Goal: Obtain resource: Obtain resource

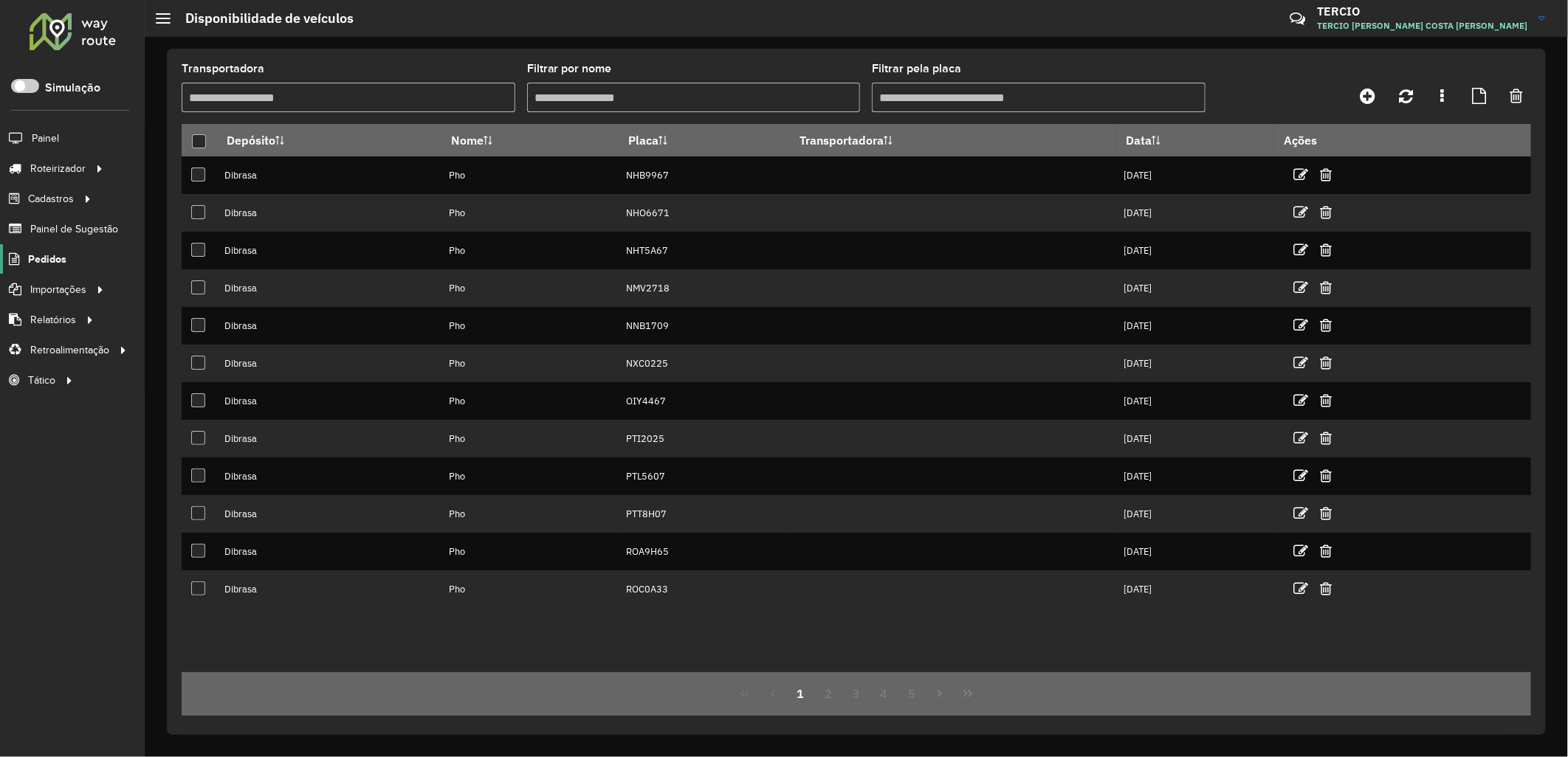
click at [56, 274] on link "Pedidos" at bounding box center [33, 258] width 66 height 30
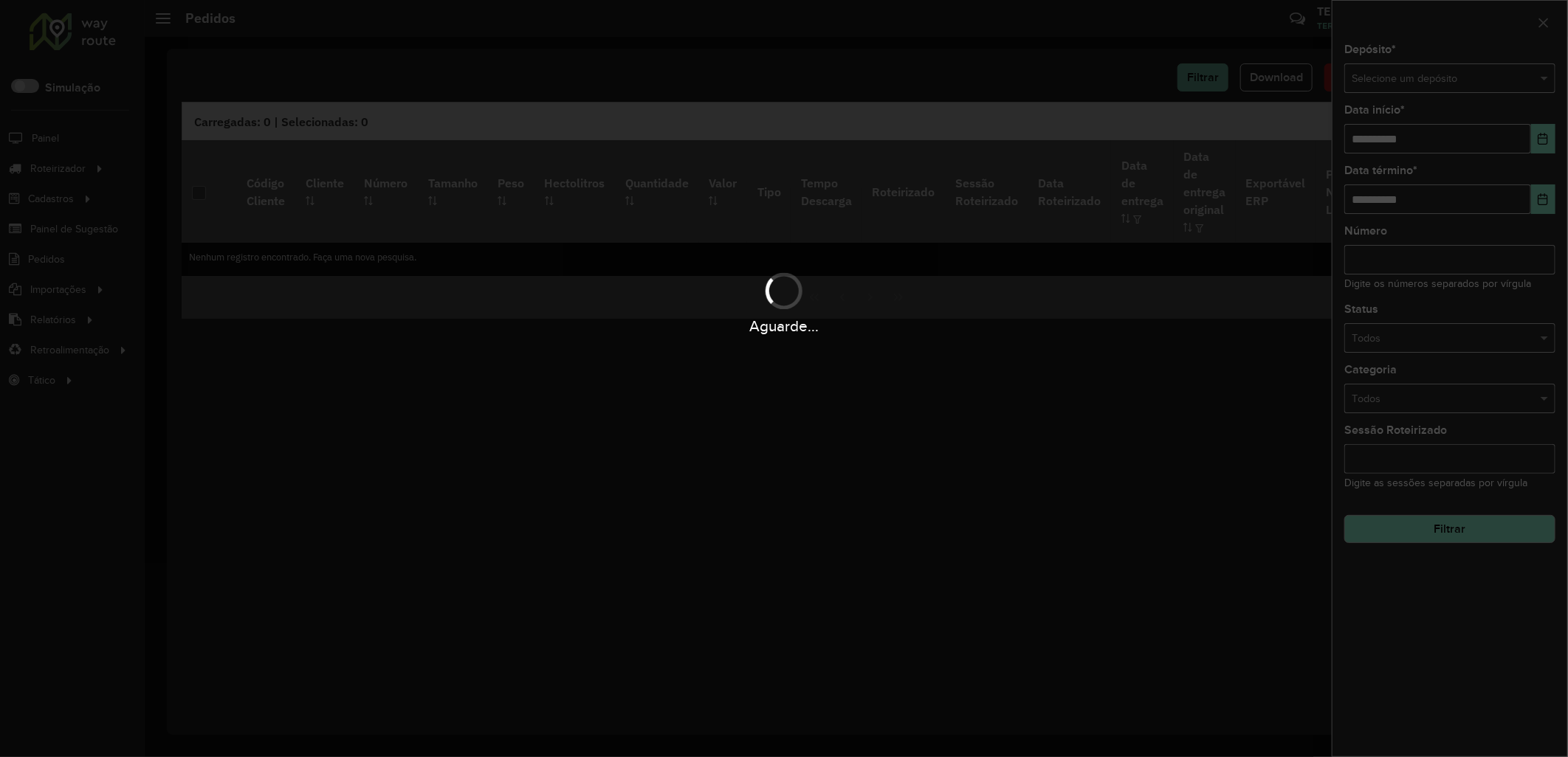
click at [1460, 78] on div "Aguarde..." at bounding box center [784, 378] width 1568 height 757
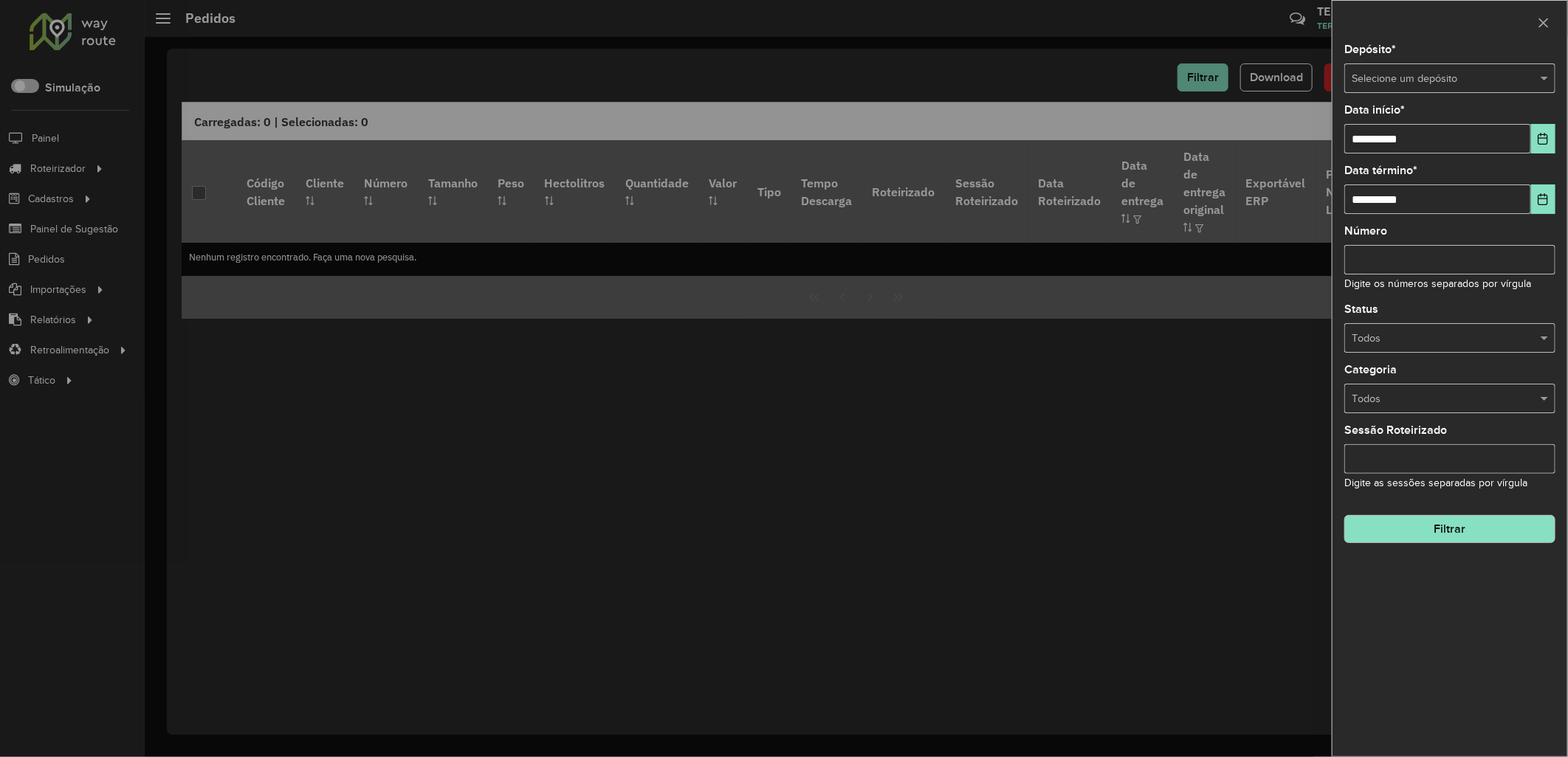
click at [1460, 78] on input "text" at bounding box center [1435, 78] width 167 height 16
click at [1412, 100] on div "**********" at bounding box center [1449, 400] width 235 height 712
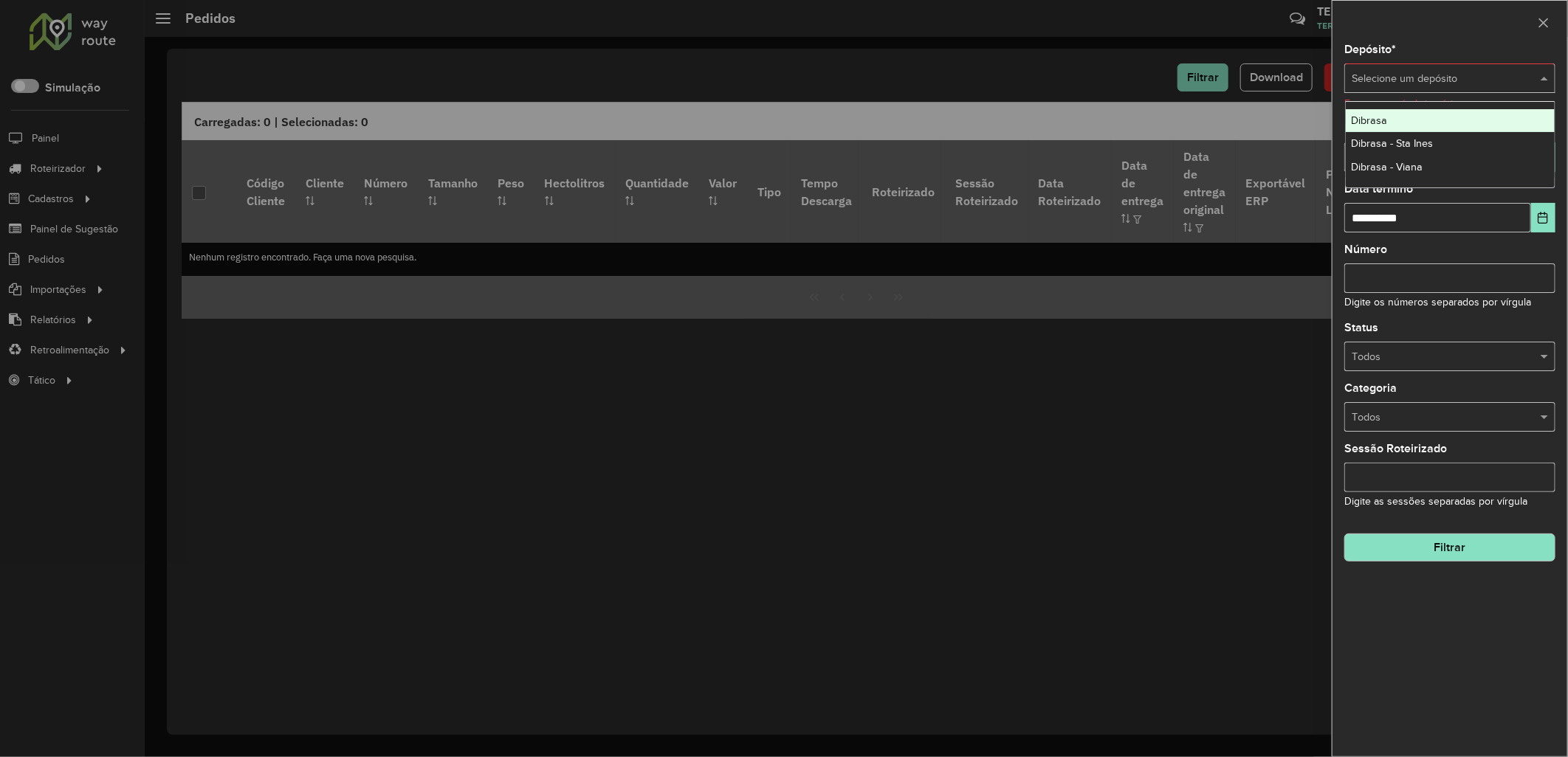
drag, startPoint x: 1510, startPoint y: 83, endPoint x: 1451, endPoint y: 144, distance: 84.9
click at [1510, 84] on input "text" at bounding box center [1435, 78] width 167 height 16
click at [1415, 122] on div "Dibrasa" at bounding box center [1450, 121] width 210 height 24
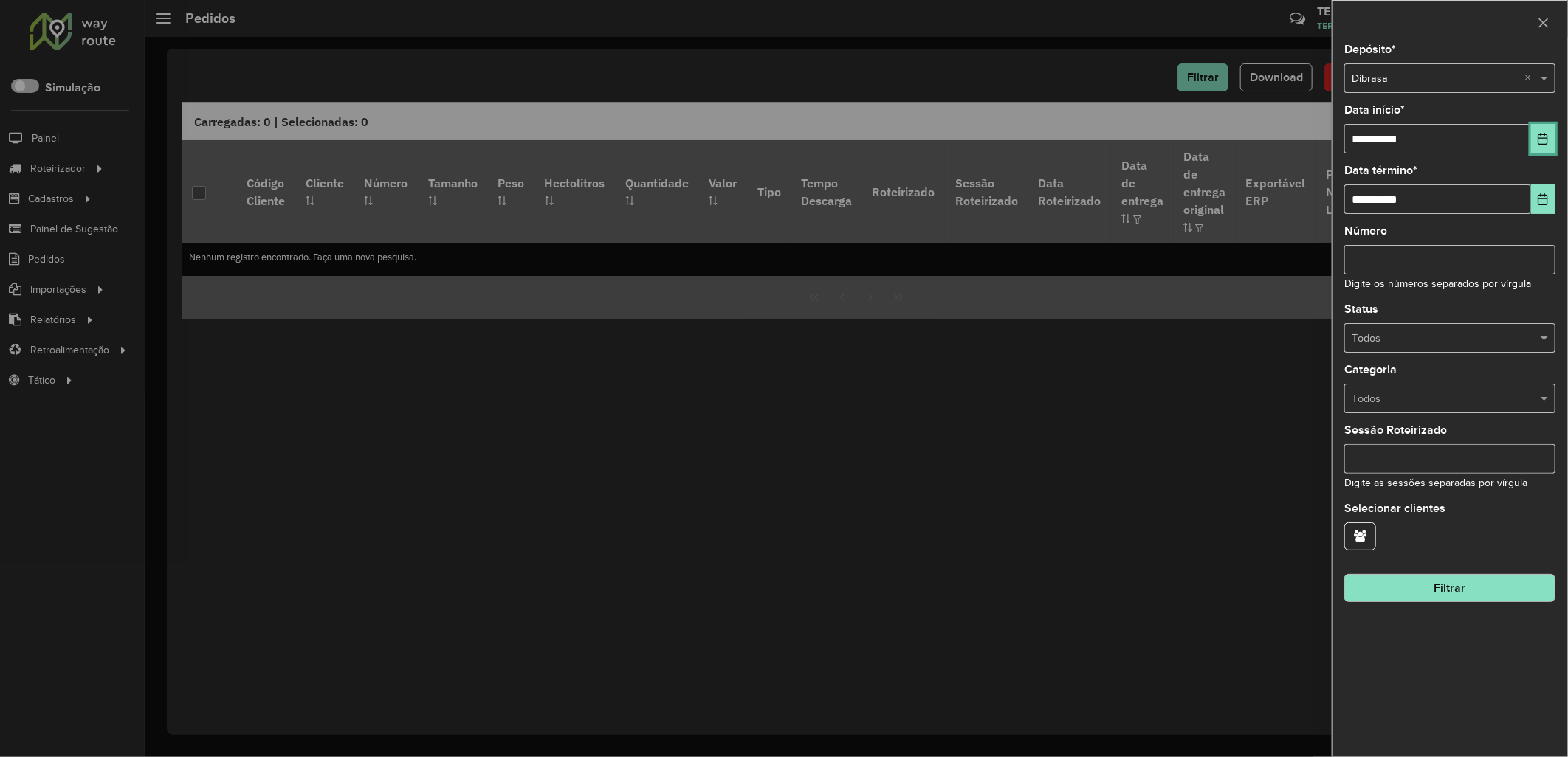
click at [1545, 138] on icon "Choose Date" at bounding box center [1543, 139] width 10 height 11
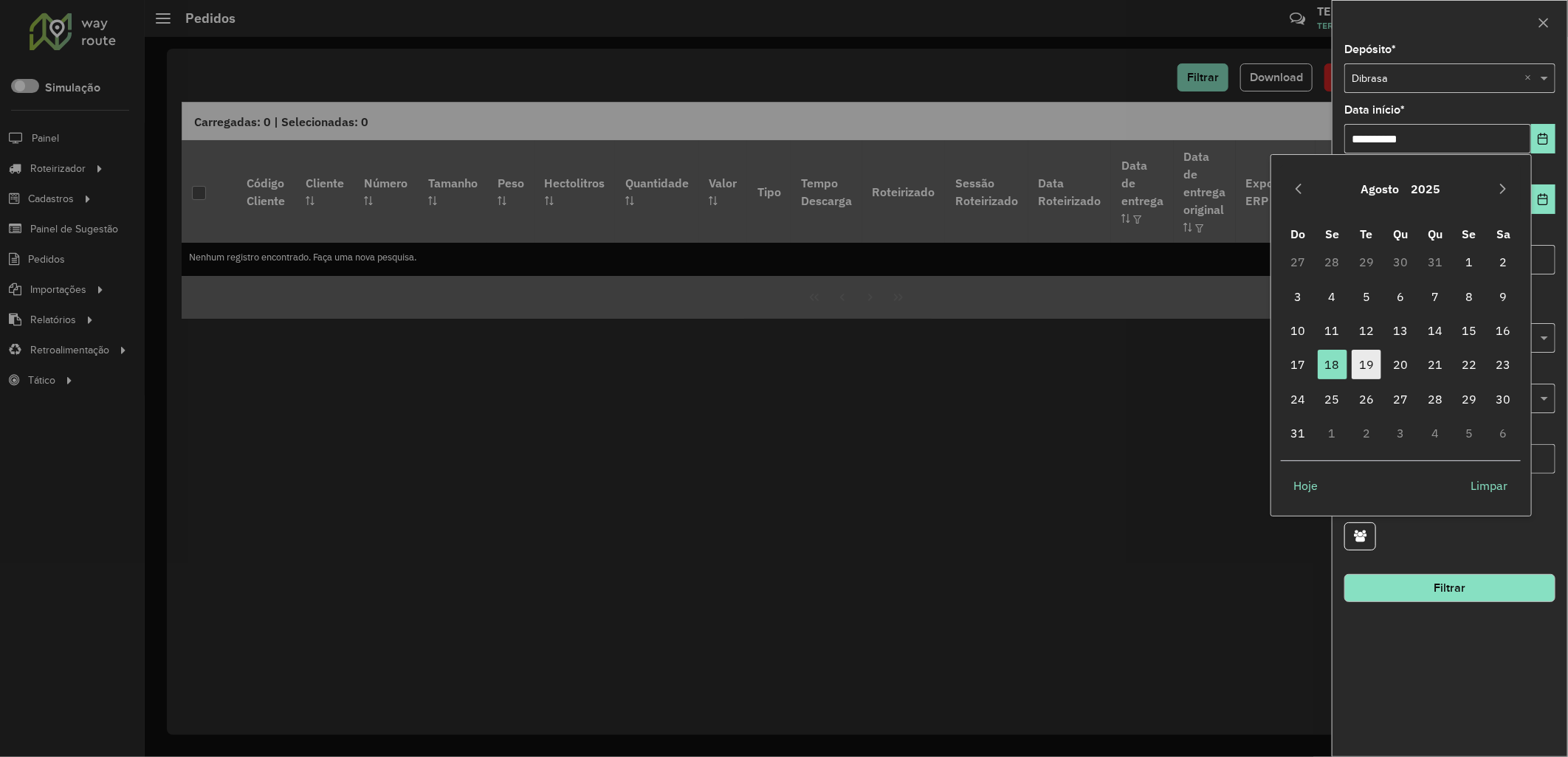
click at [1370, 351] on span "19" at bounding box center [1366, 364] width 30 height 30
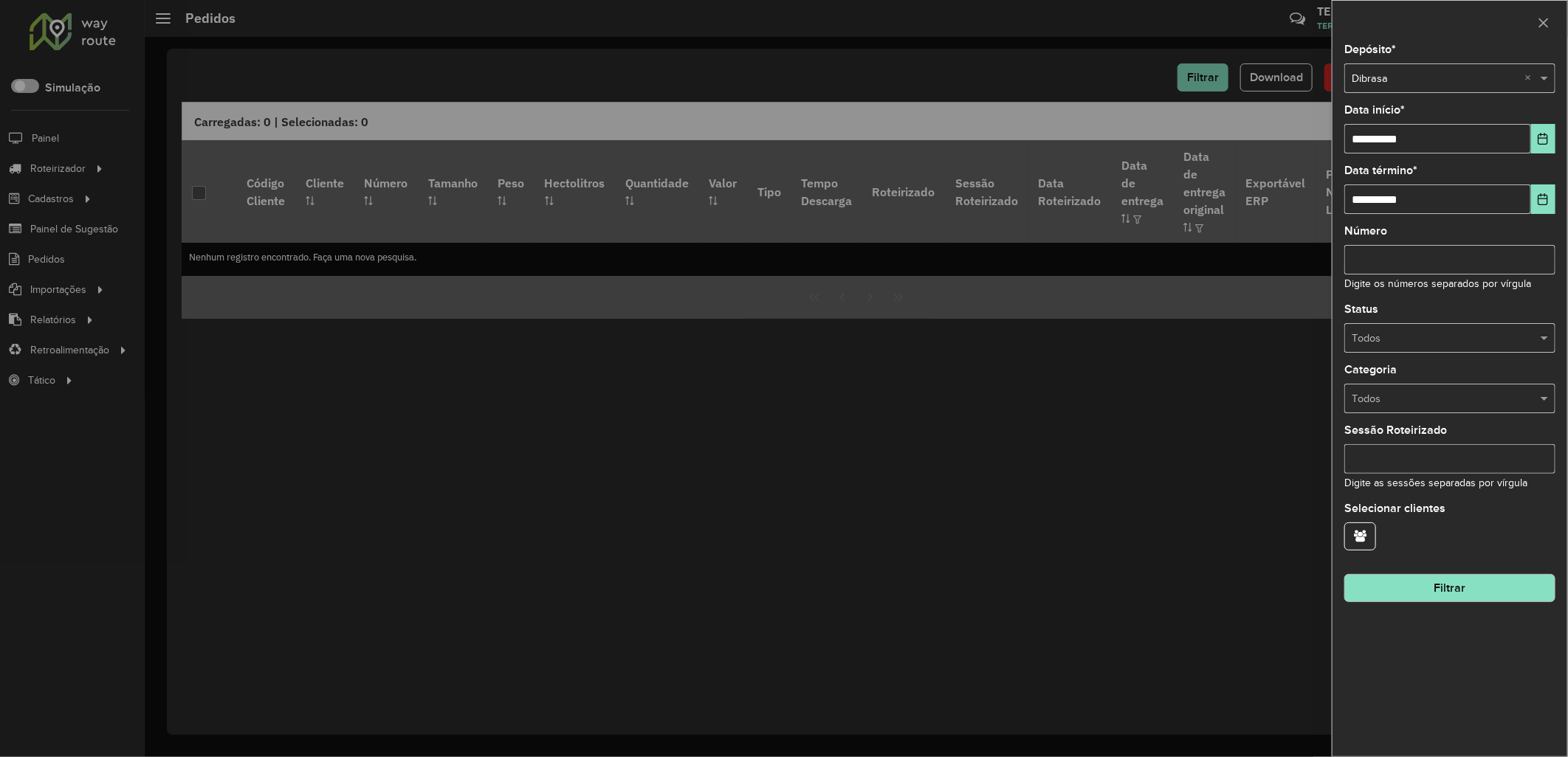
click at [1400, 585] on button "Filtrar" at bounding box center [1449, 588] width 212 height 28
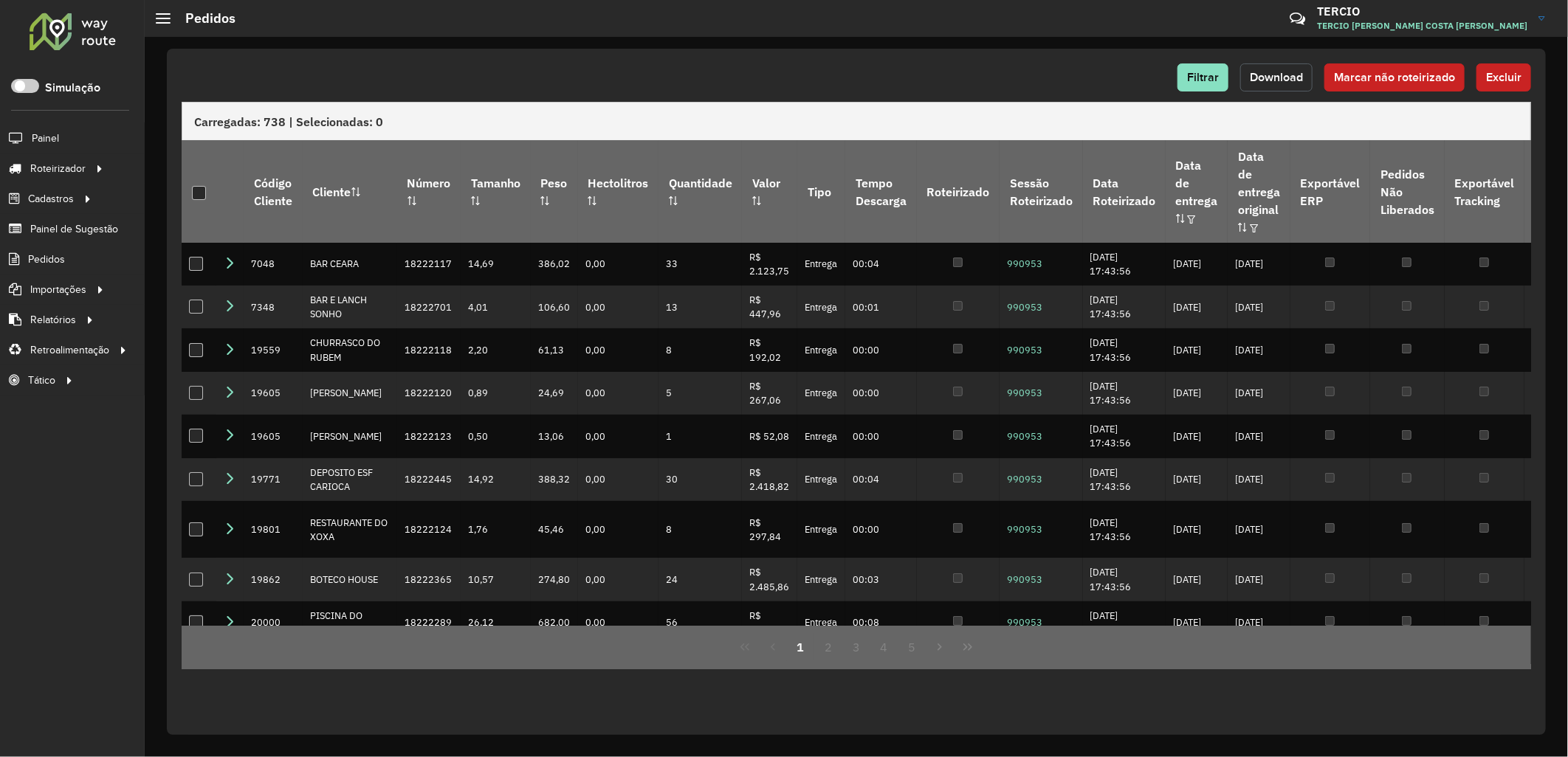
click at [1258, 81] on span "Download" at bounding box center [1276, 77] width 54 height 12
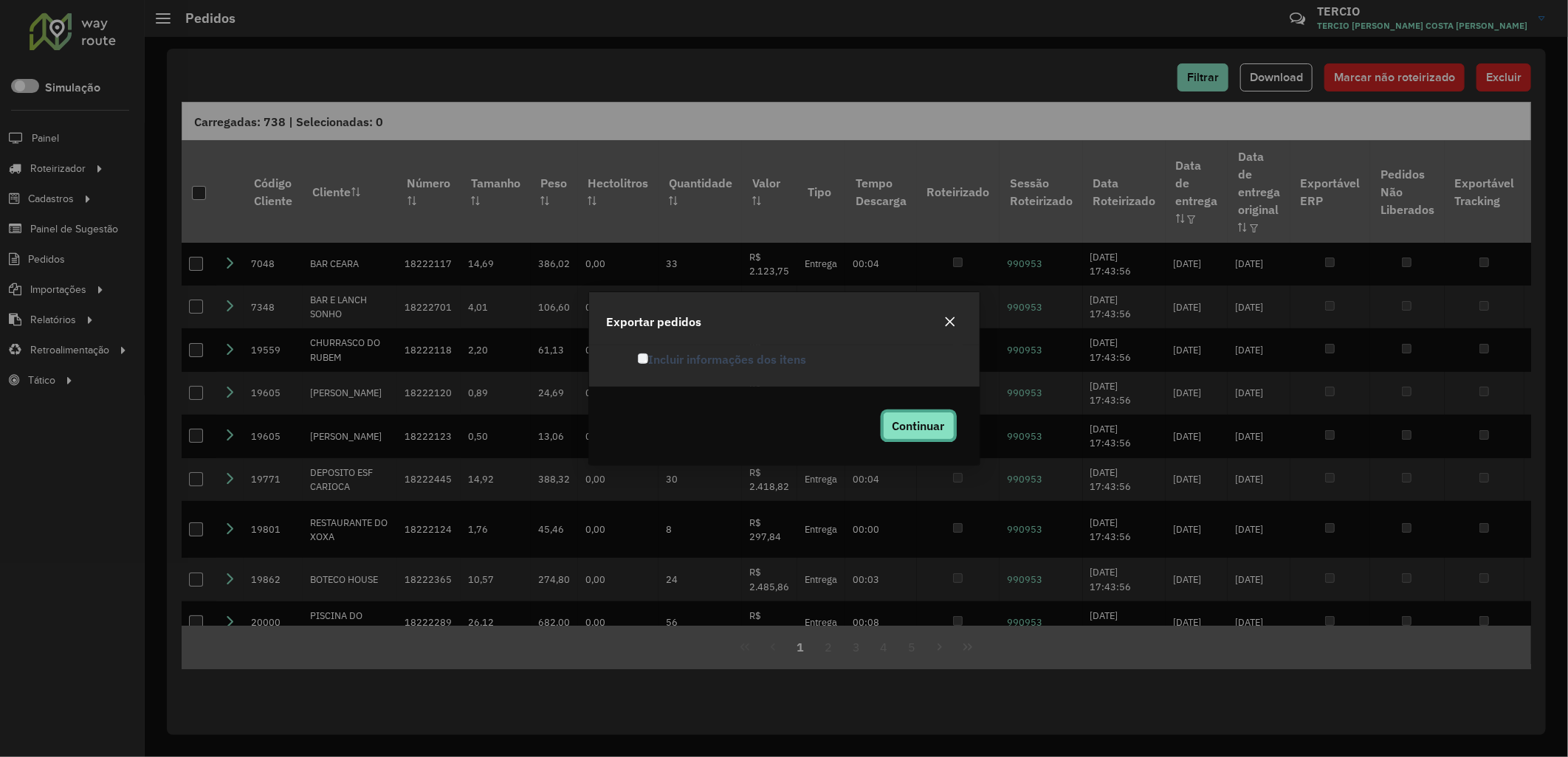
click at [928, 416] on button "Continuar" at bounding box center [918, 425] width 72 height 28
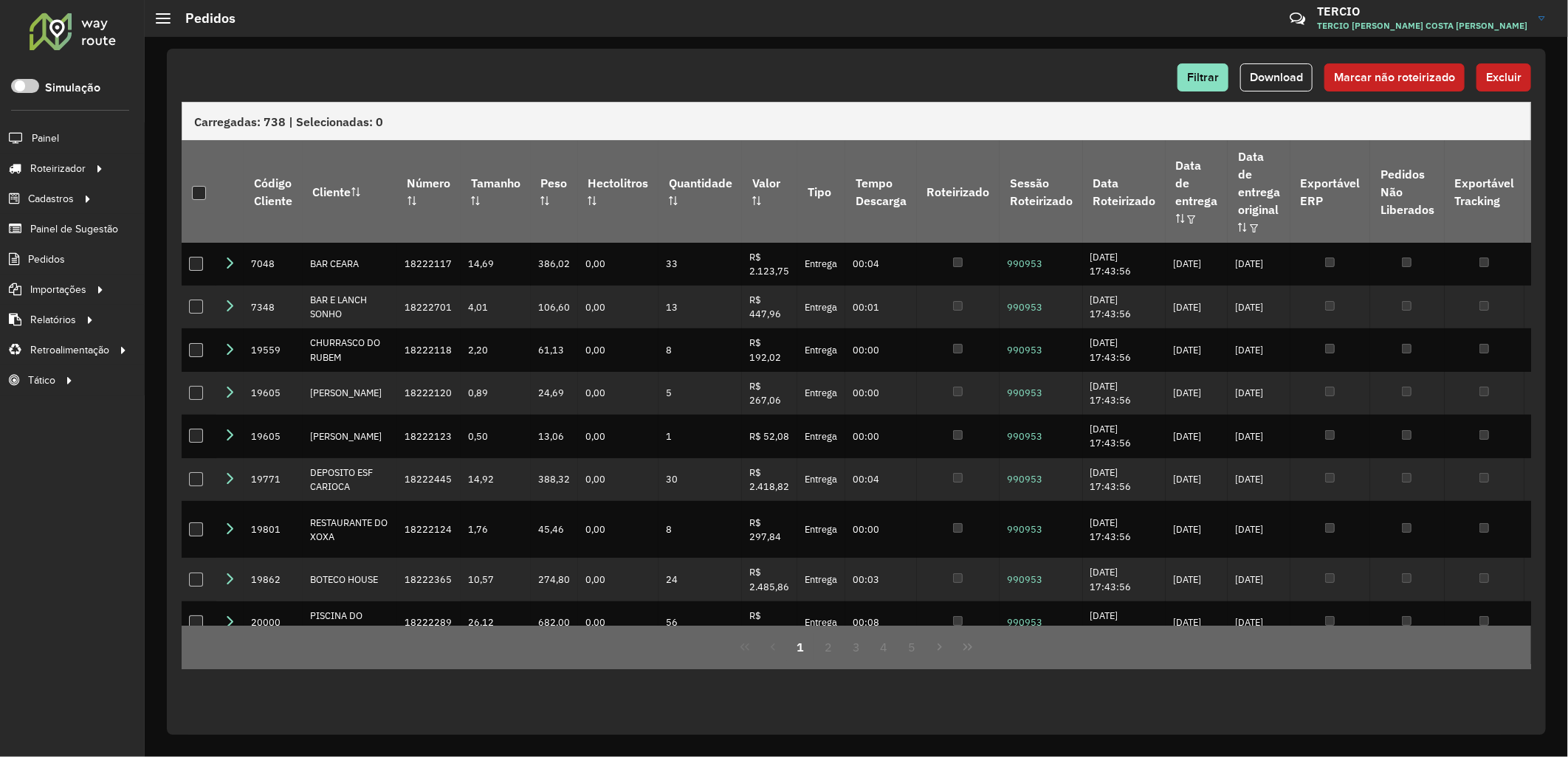
click at [1068, 85] on div "Filtrar Download Marcar não roteirizado Excluir" at bounding box center [856, 77] width 1349 height 28
click at [1218, 78] on span "Filtrar" at bounding box center [1202, 77] width 32 height 12
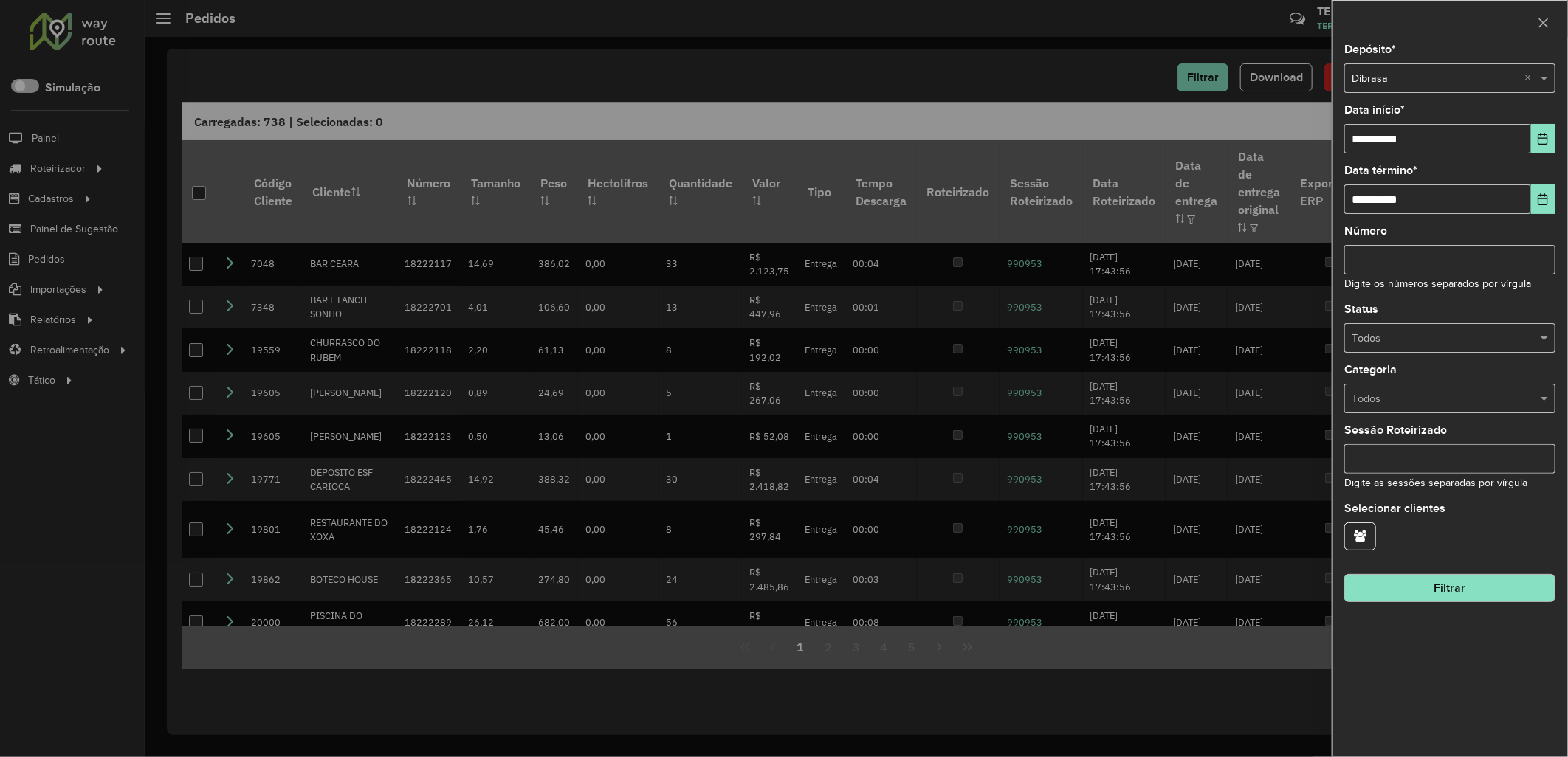
click at [1439, 351] on div "Todos" at bounding box center [1449, 338] width 212 height 30
click at [1392, 411] on div "Não roteirizado" at bounding box center [1450, 405] width 210 height 24
click at [1373, 591] on button "Filtrar" at bounding box center [1449, 588] width 212 height 28
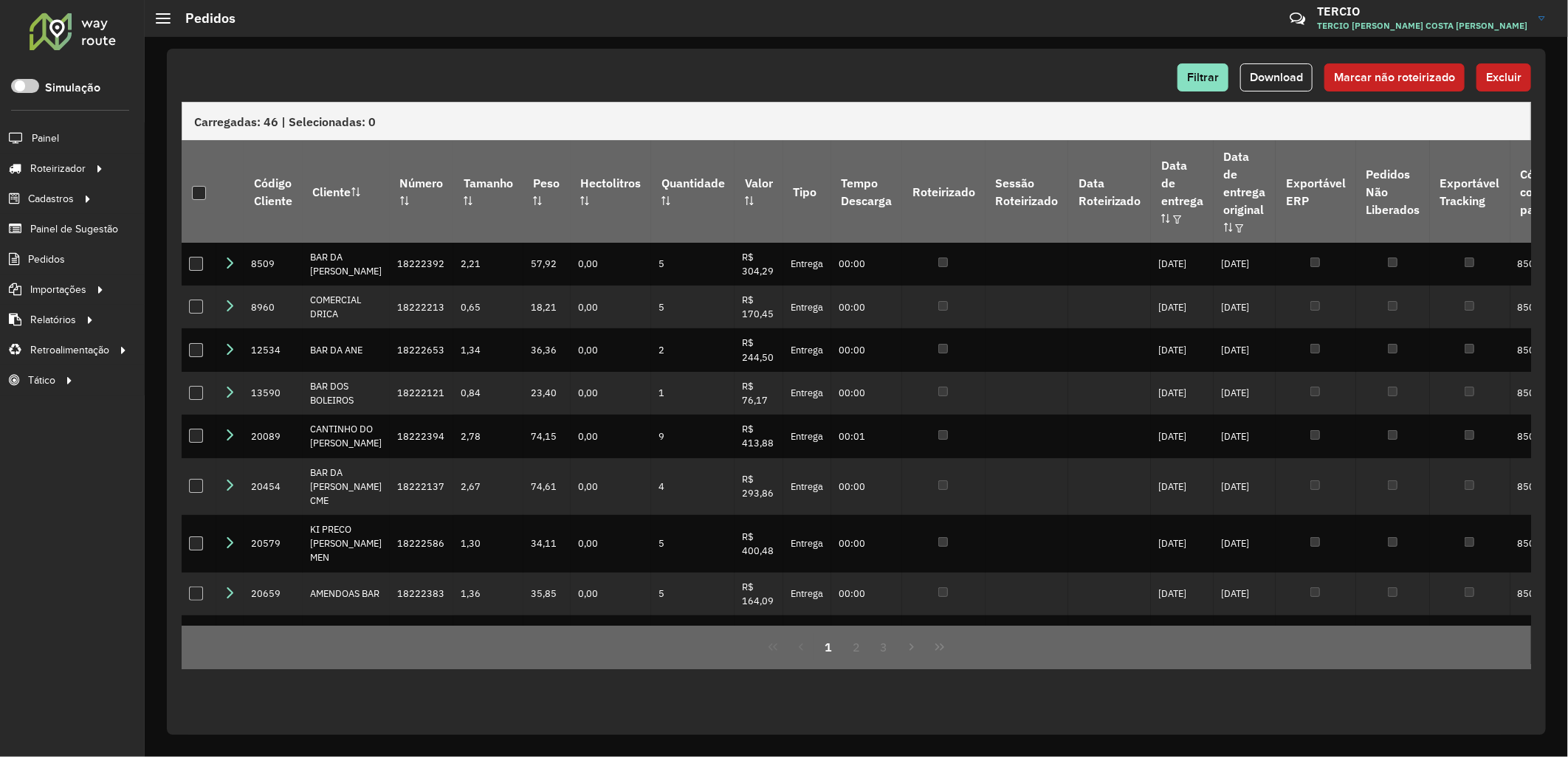
click at [1265, 82] on span "Download" at bounding box center [1276, 77] width 54 height 12
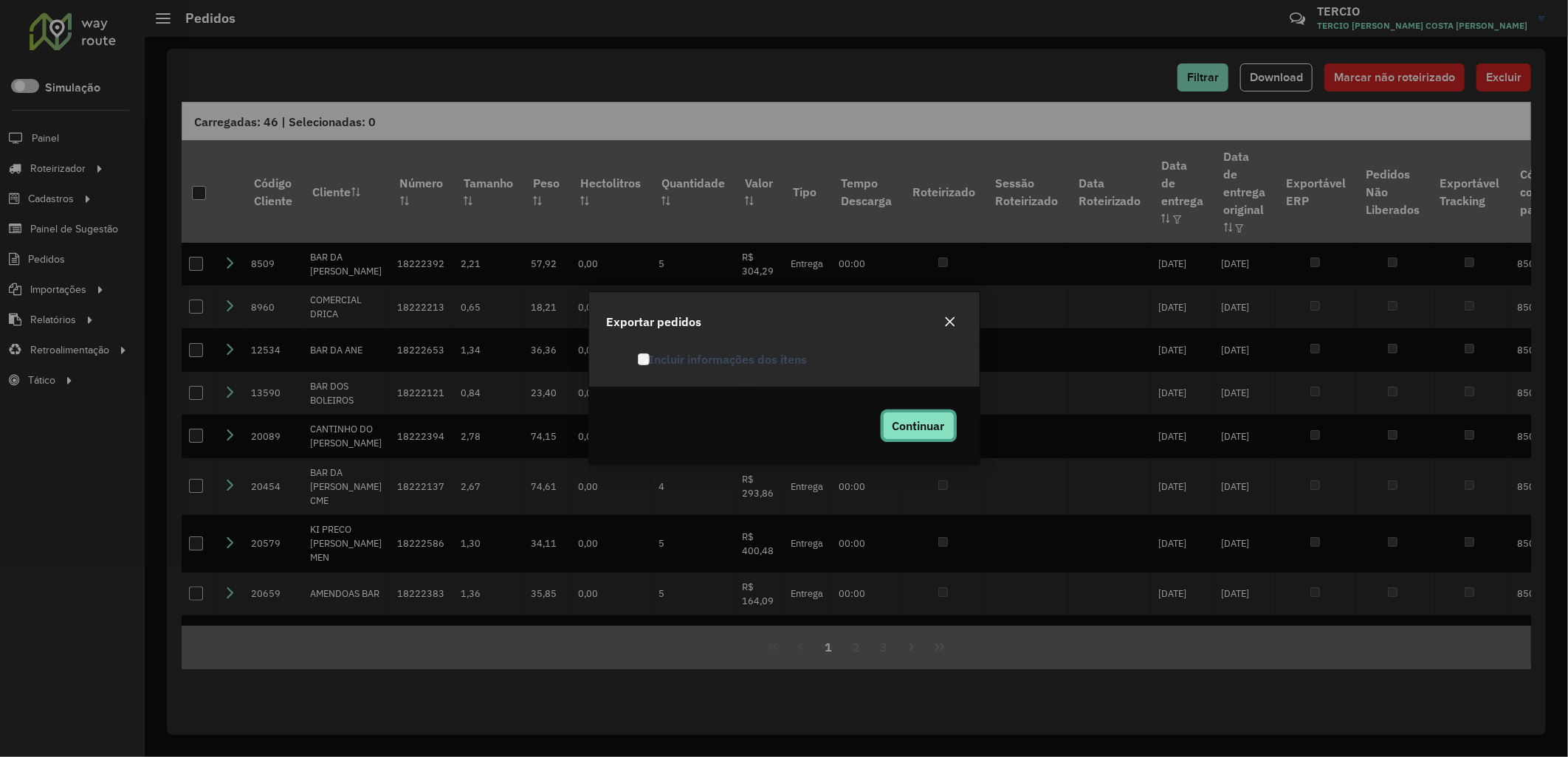
click at [920, 430] on span "Continuar" at bounding box center [918, 425] width 53 height 14
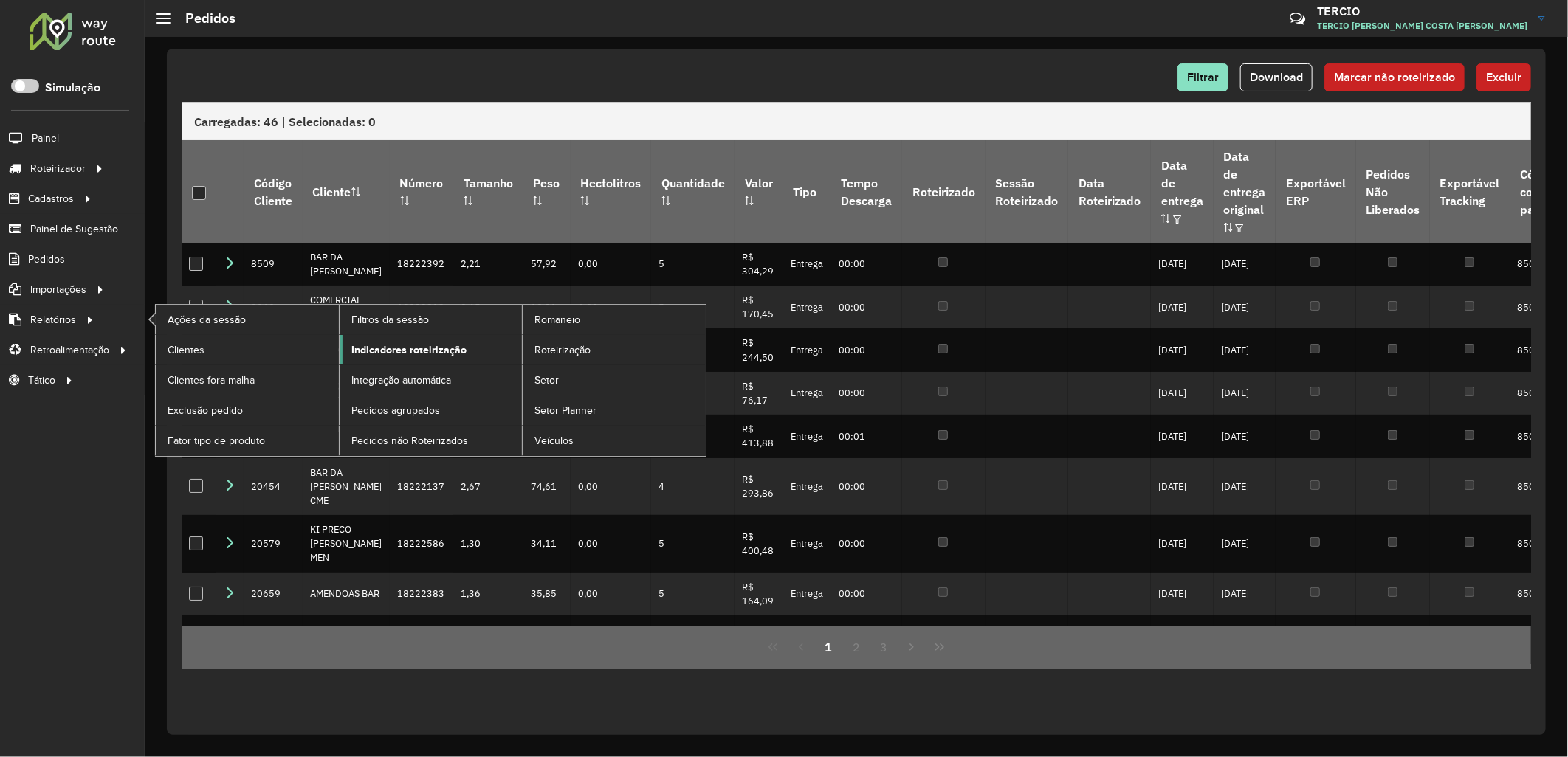
click at [452, 352] on span "Indicadores roteirização" at bounding box center [409, 350] width 115 height 15
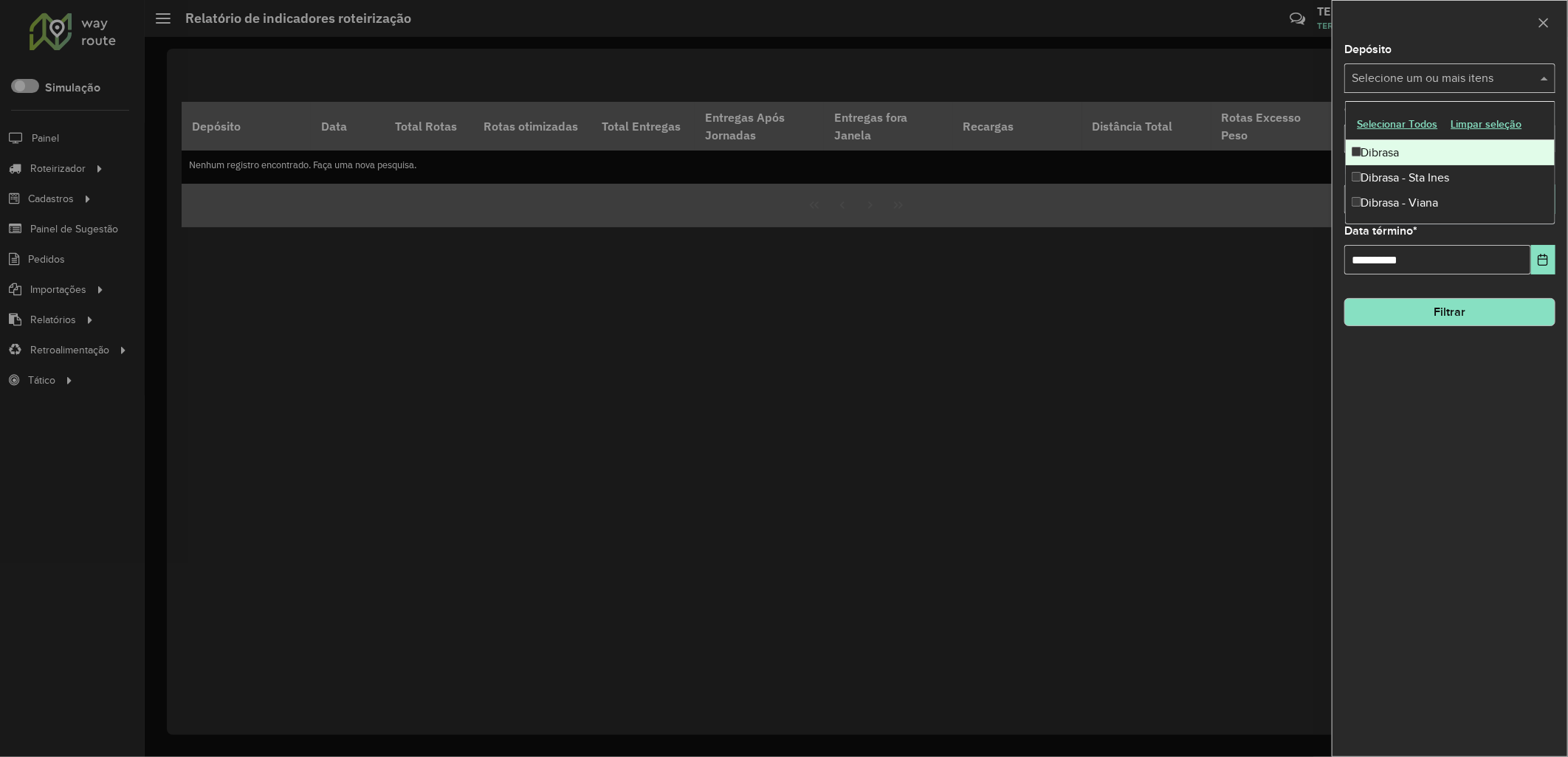
click at [1469, 76] on input "text" at bounding box center [1442, 78] width 189 height 18
click at [1400, 156] on div "Dibrasa" at bounding box center [1450, 152] width 210 height 25
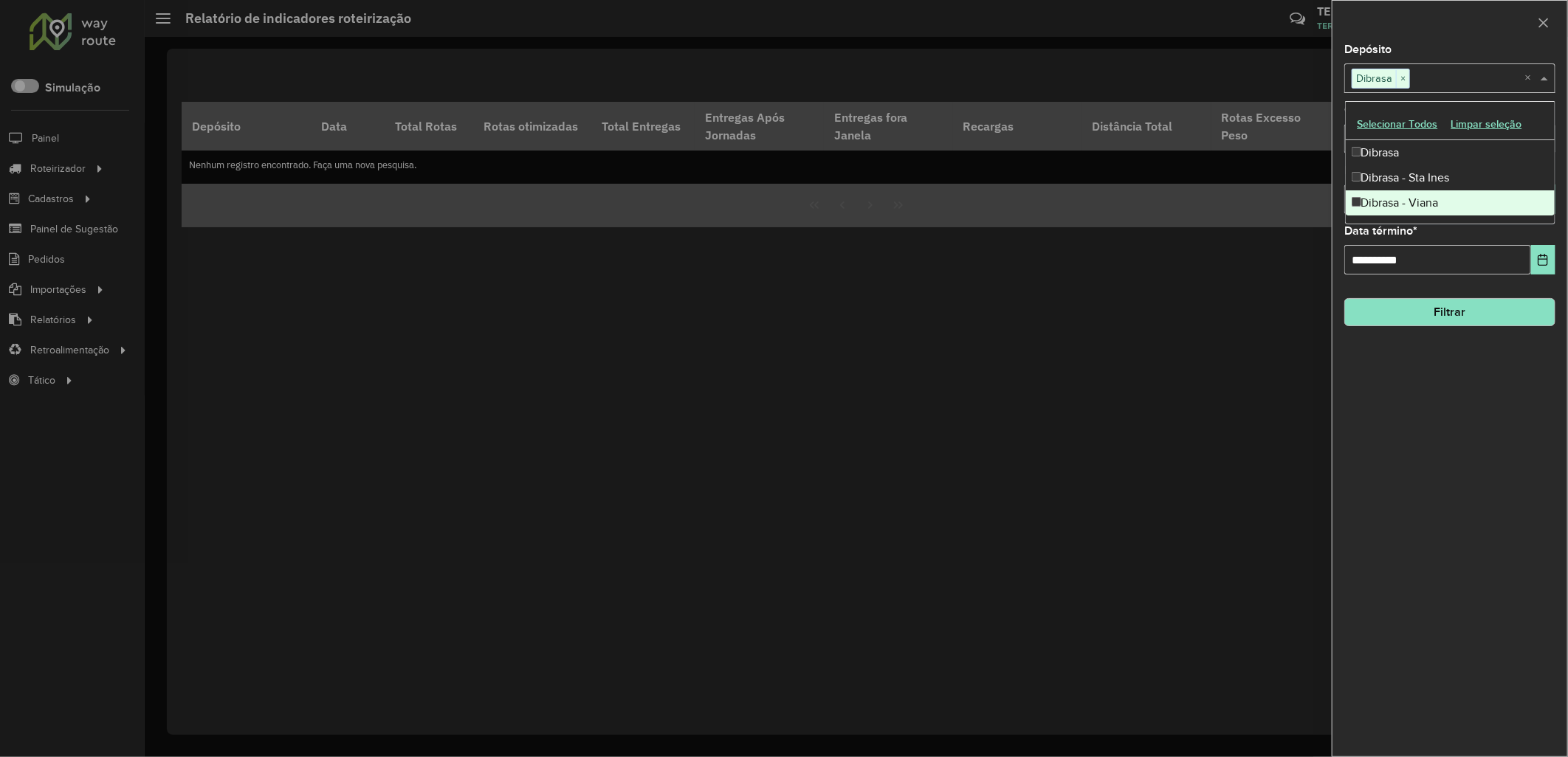
click at [1414, 382] on div "**********" at bounding box center [1449, 400] width 235 height 712
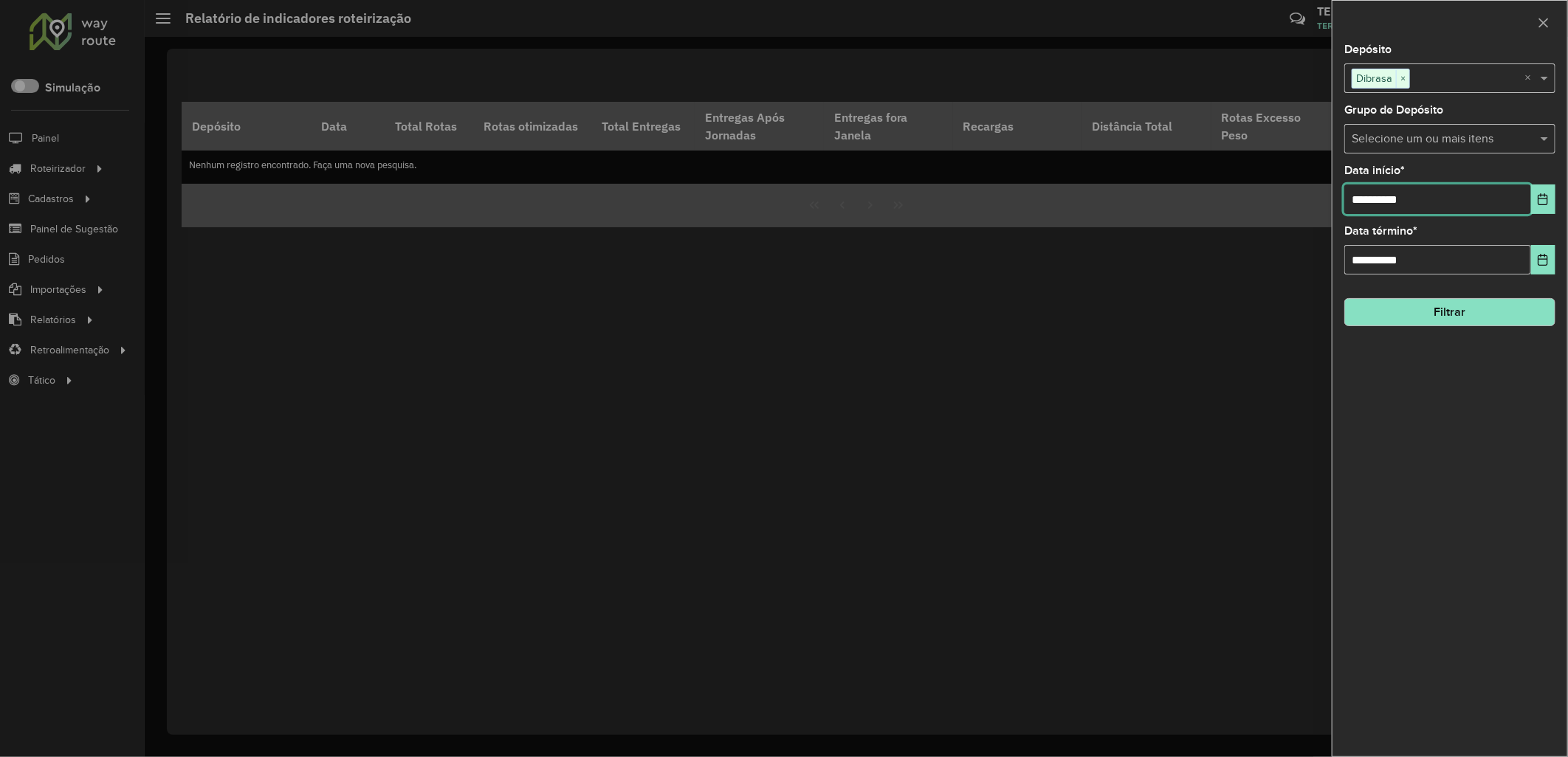
click at [1529, 205] on input "**********" at bounding box center [1437, 199] width 187 height 30
click at [1535, 205] on button "Choose Date" at bounding box center [1542, 199] width 24 height 30
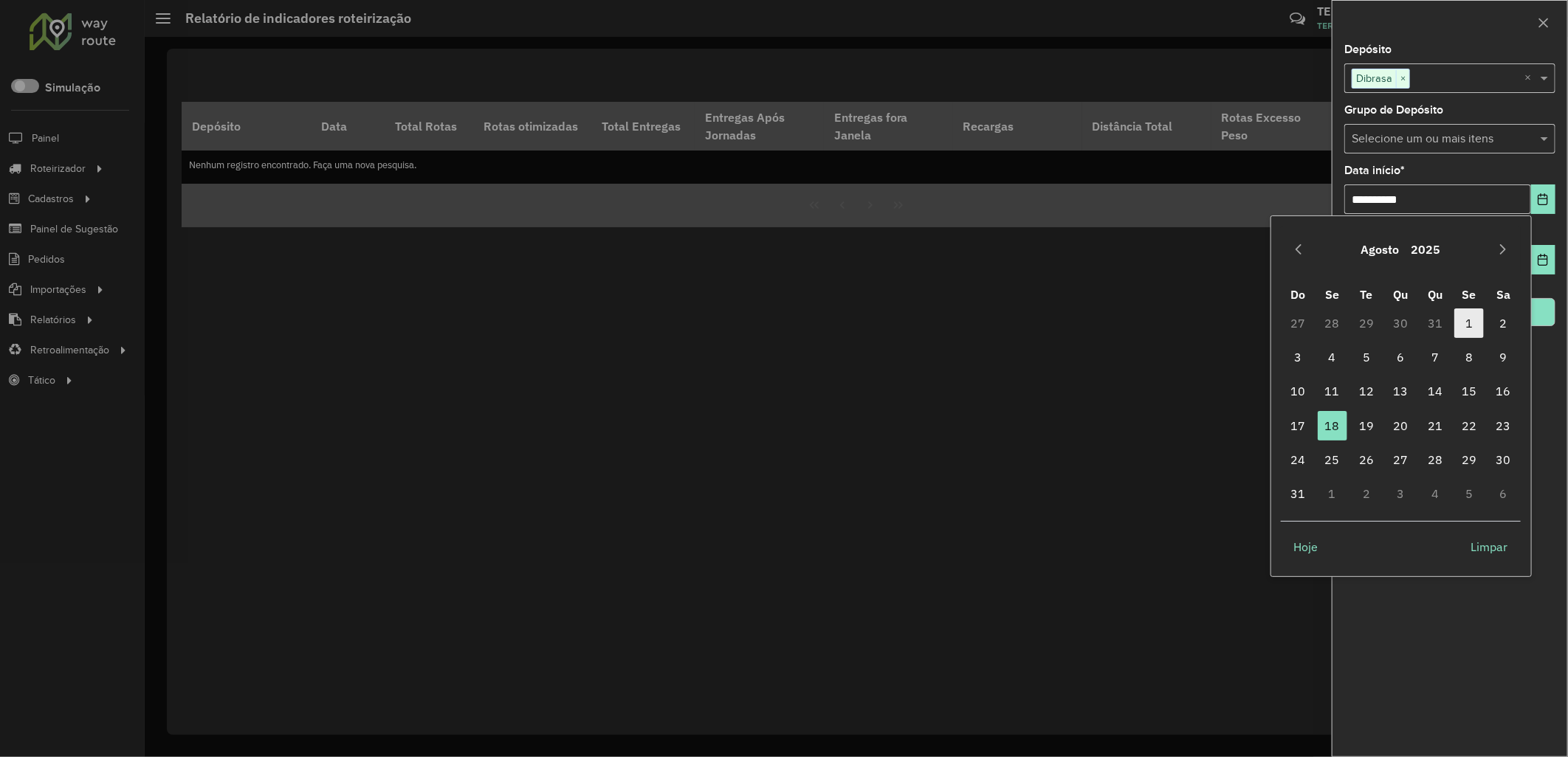
click at [1459, 313] on span "1" at bounding box center [1468, 323] width 30 height 30
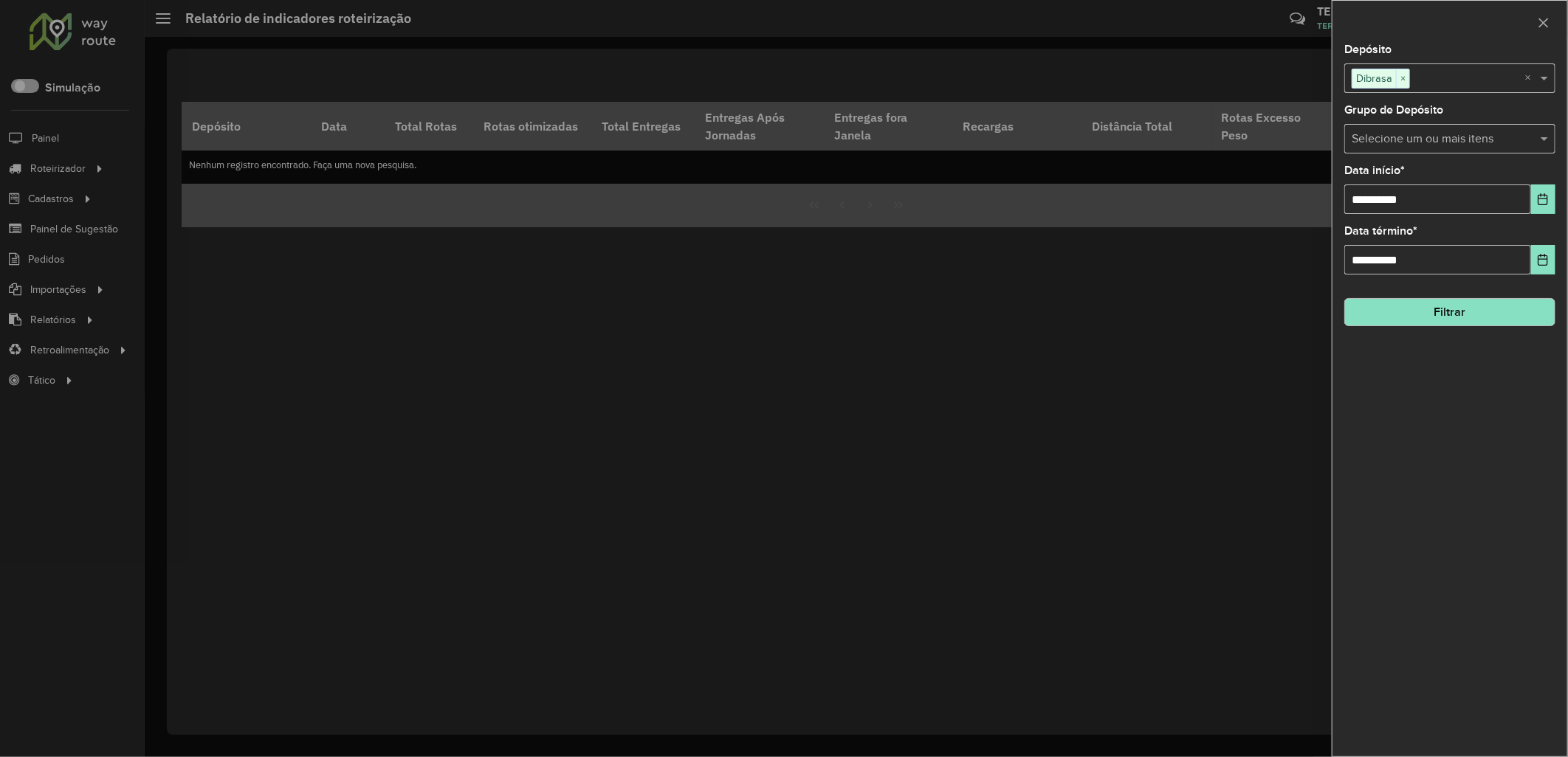
click at [1447, 304] on button "Filtrar" at bounding box center [1449, 311] width 212 height 28
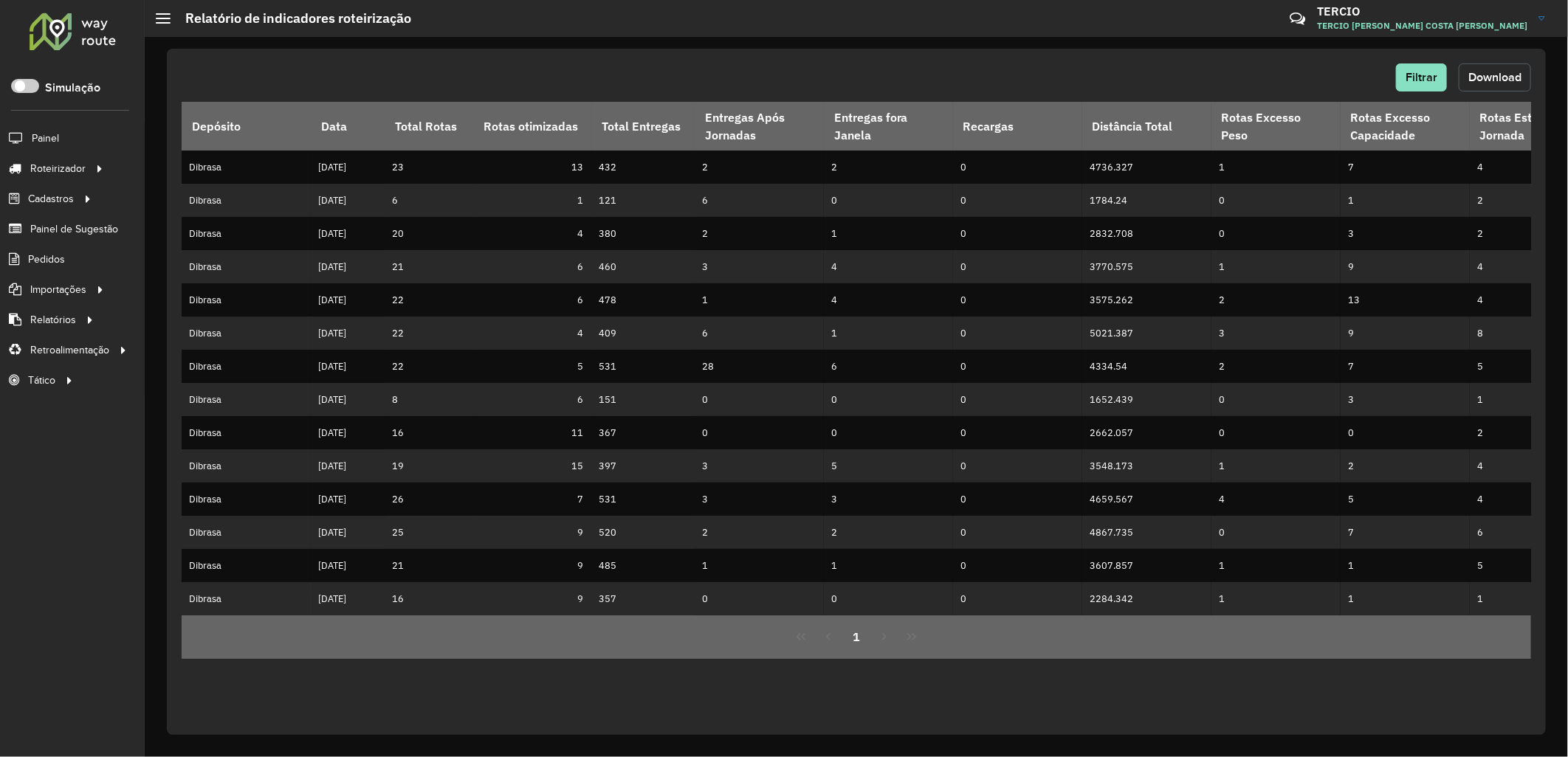
click at [1502, 79] on span "Download" at bounding box center [1494, 77] width 54 height 12
